Goal: Navigation & Orientation: Understand site structure

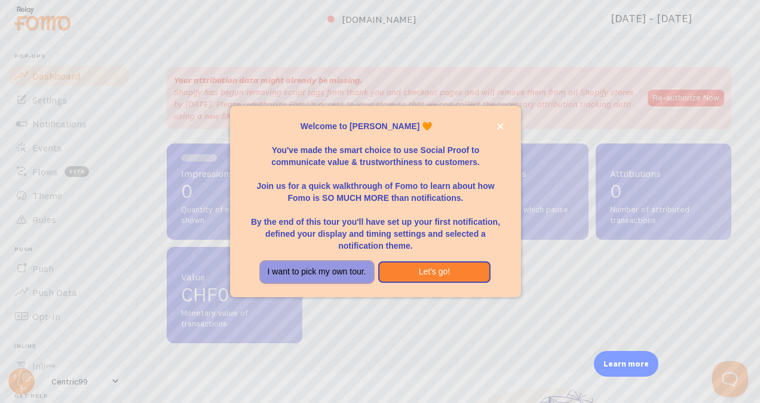
click at [327, 268] on button "I want to pick my own tour." at bounding box center [317, 272] width 113 height 22
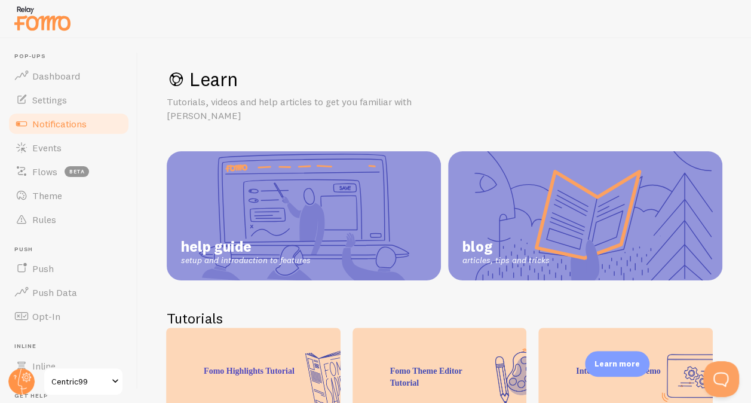
click at [91, 112] on link "Notifications" at bounding box center [68, 124] width 123 height 24
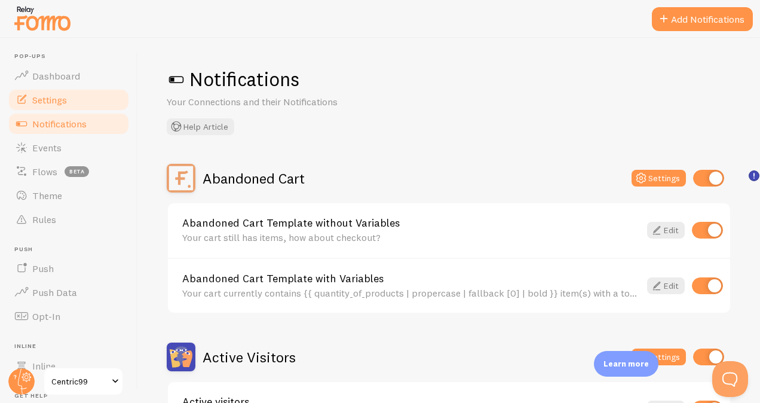
click at [88, 104] on link "Settings" at bounding box center [68, 100] width 123 height 24
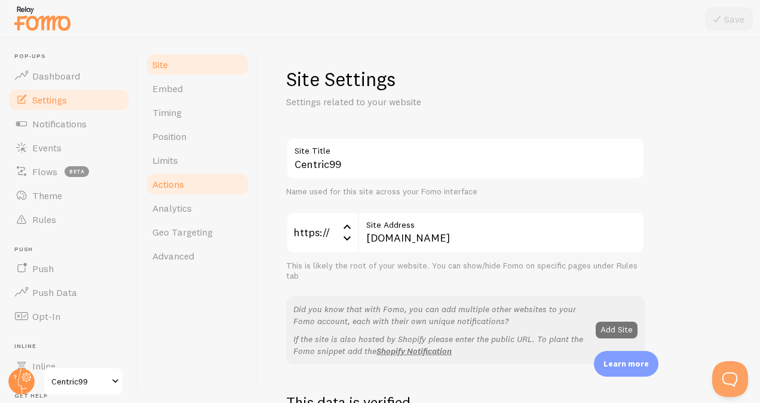
click at [203, 185] on link "Actions" at bounding box center [197, 184] width 105 height 24
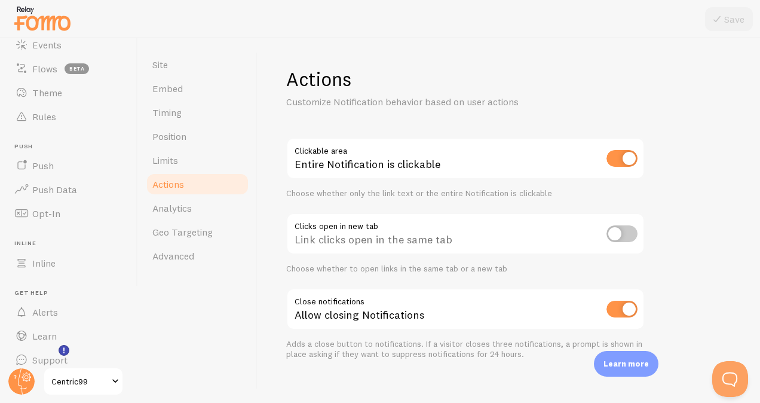
scroll to position [115, 0]
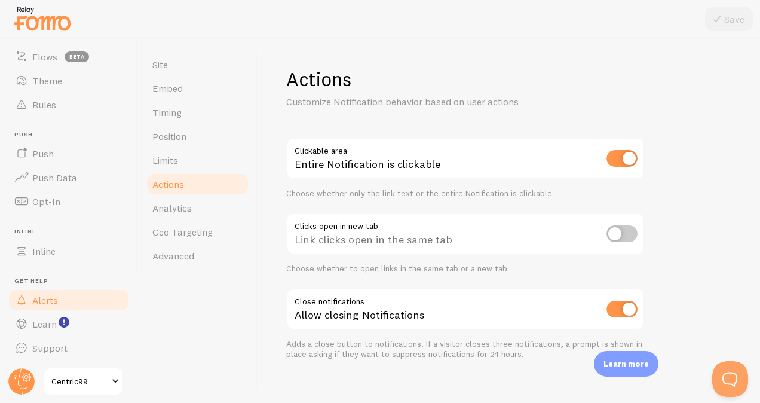
click at [57, 299] on span "Alerts" at bounding box center [45, 300] width 26 height 12
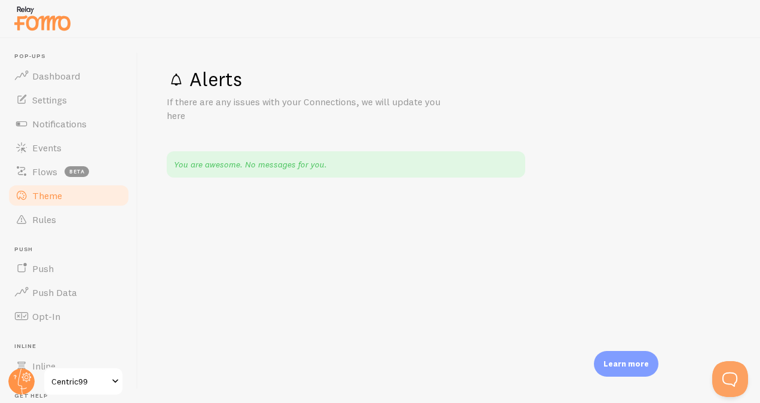
click at [85, 205] on link "Theme" at bounding box center [68, 195] width 123 height 24
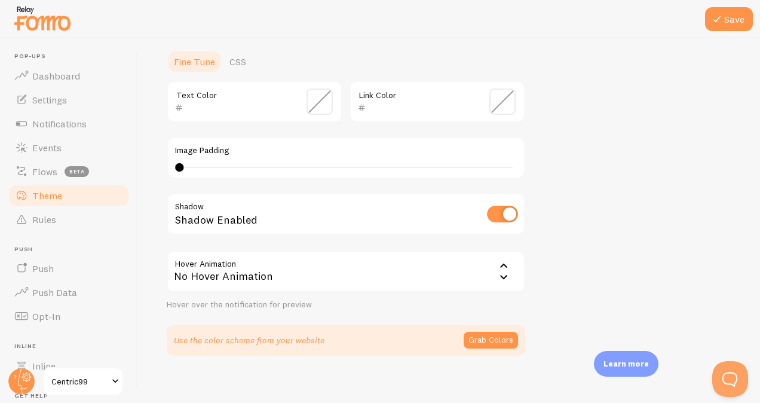
scroll to position [287, 0]
